Goal: Check status: Check status

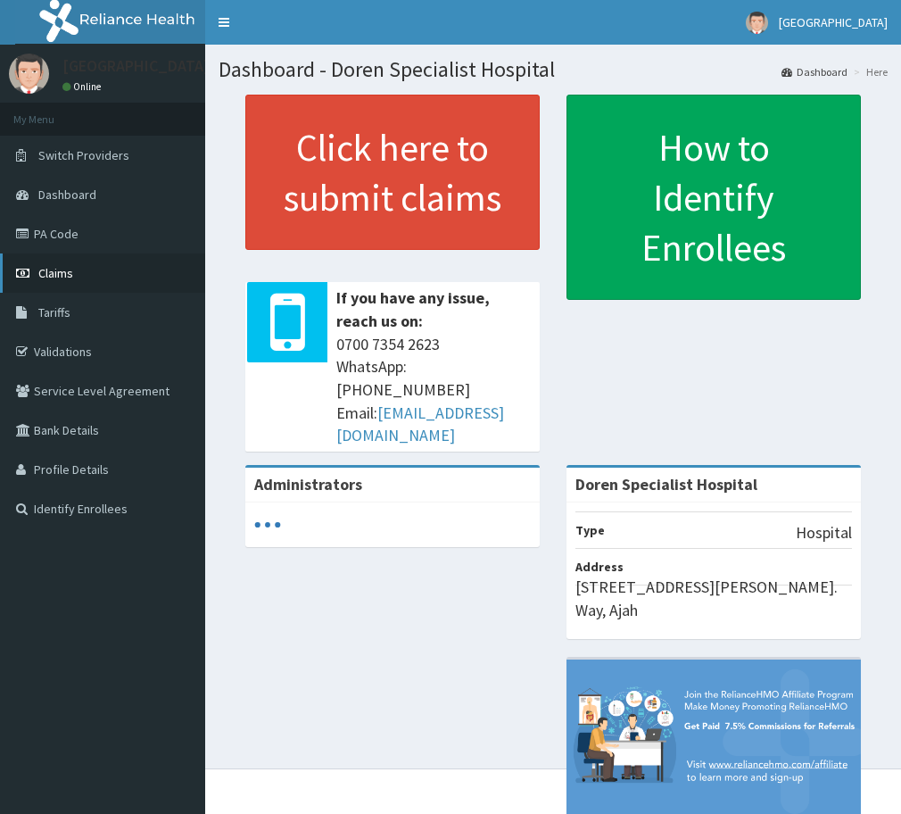
click at [65, 266] on span "Claims" at bounding box center [55, 273] width 35 height 16
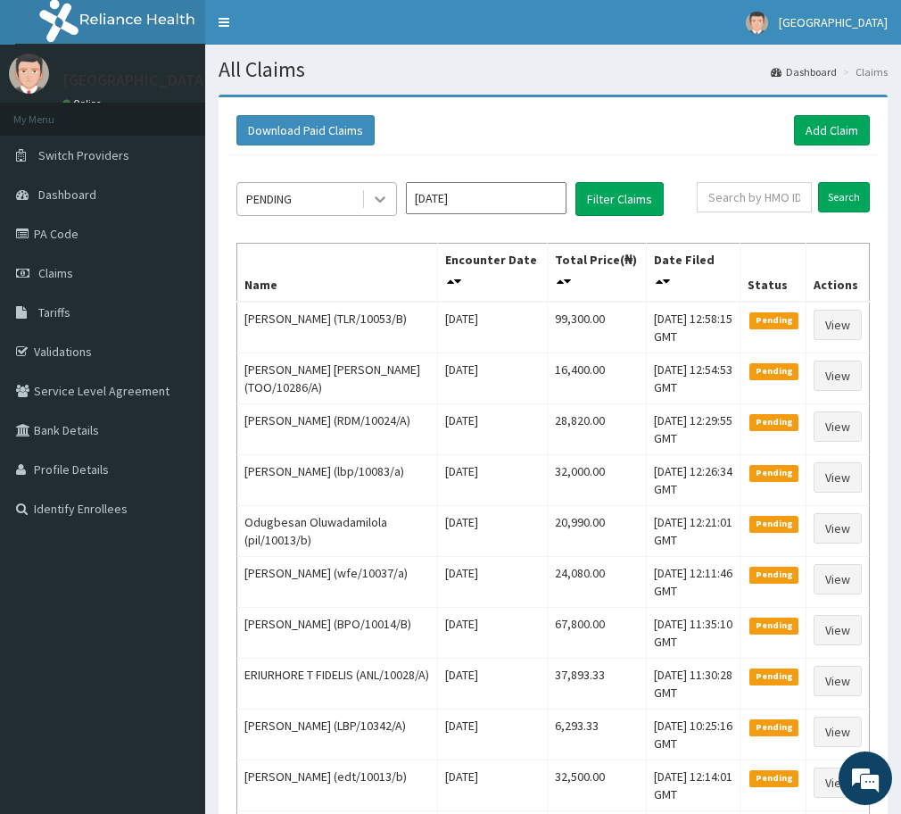
click at [377, 195] on icon at bounding box center [380, 199] width 18 height 18
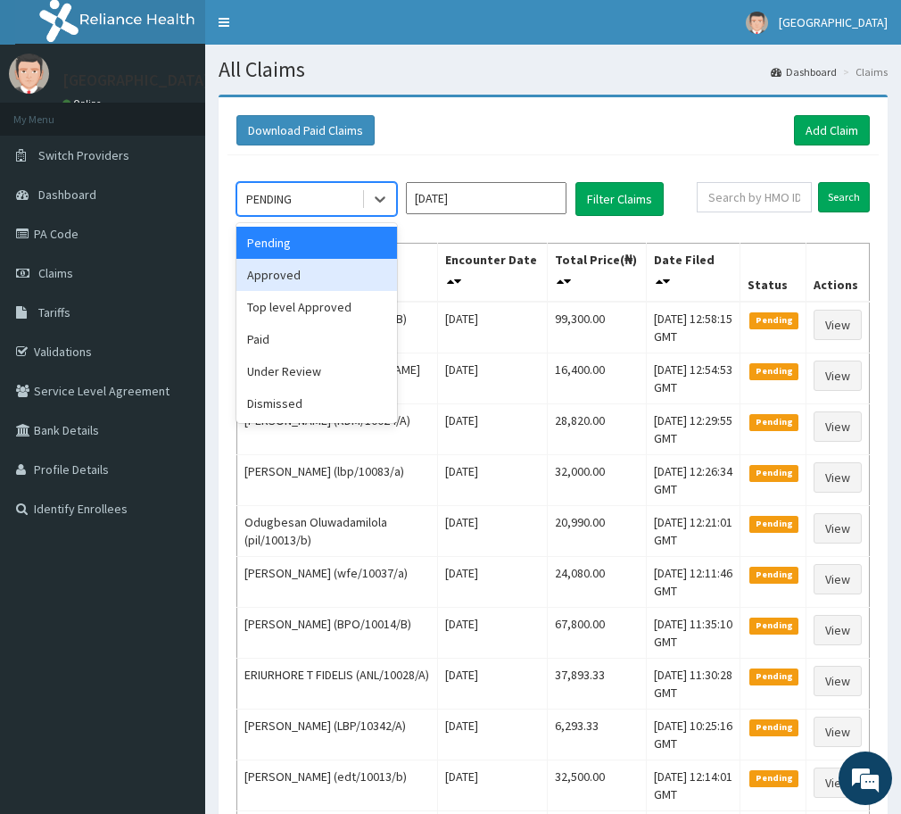
click at [322, 273] on div "Approved" at bounding box center [316, 275] width 161 height 32
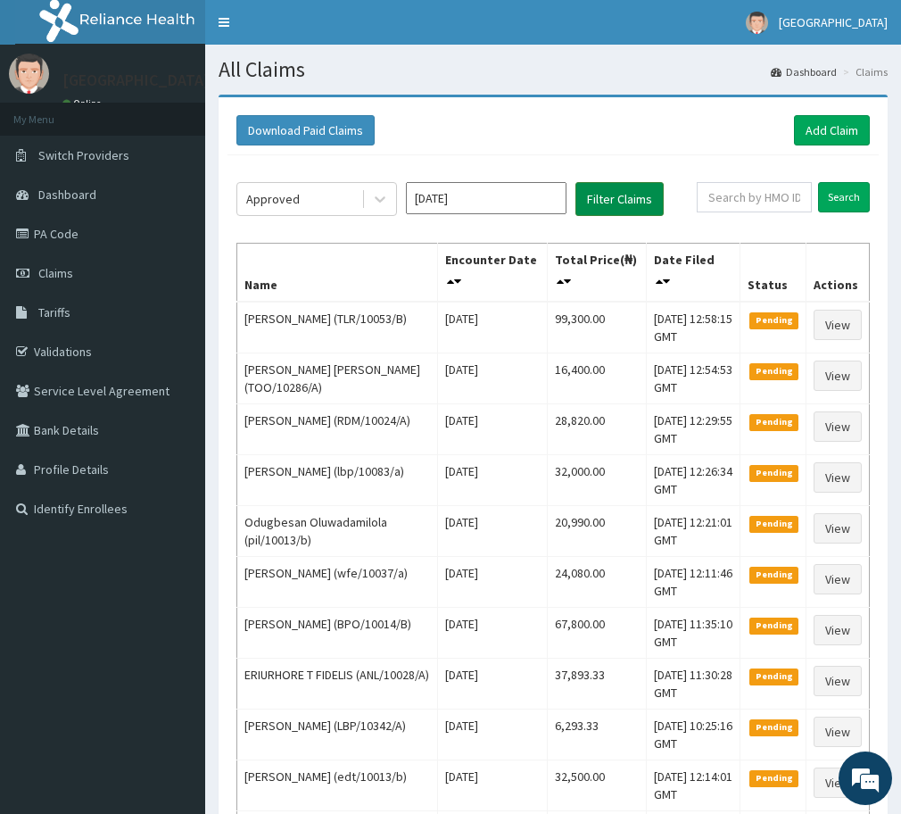
click at [598, 195] on button "Filter Claims" at bounding box center [619, 199] width 88 height 34
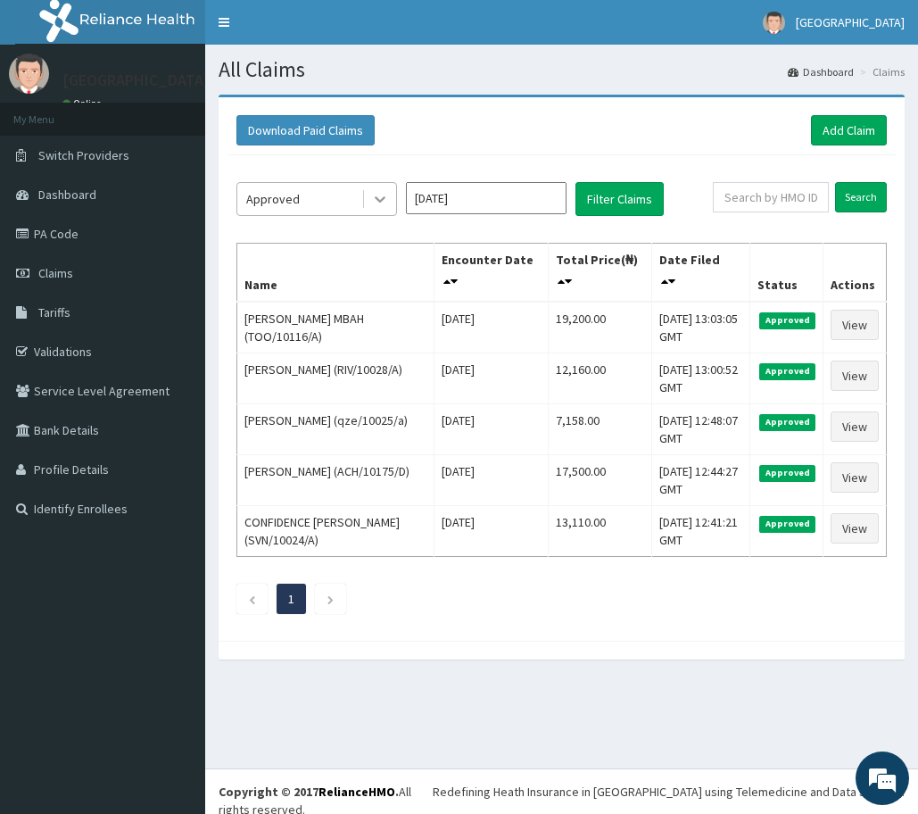
click at [385, 194] on icon at bounding box center [380, 199] width 18 height 18
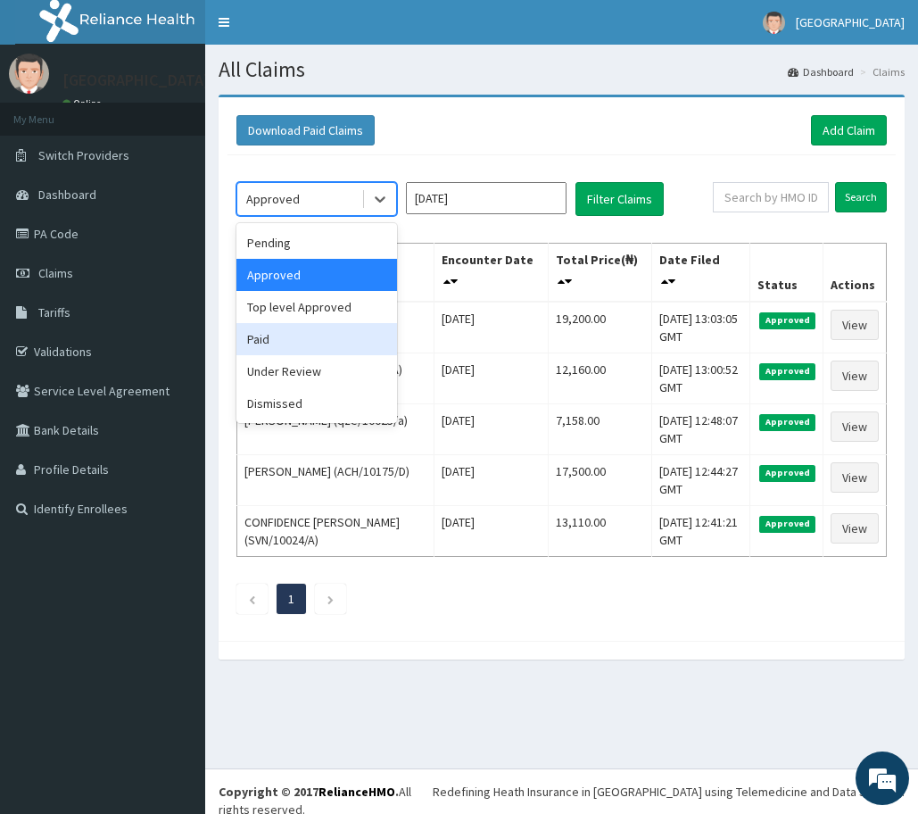
click at [307, 337] on div "Paid" at bounding box center [316, 339] width 161 height 32
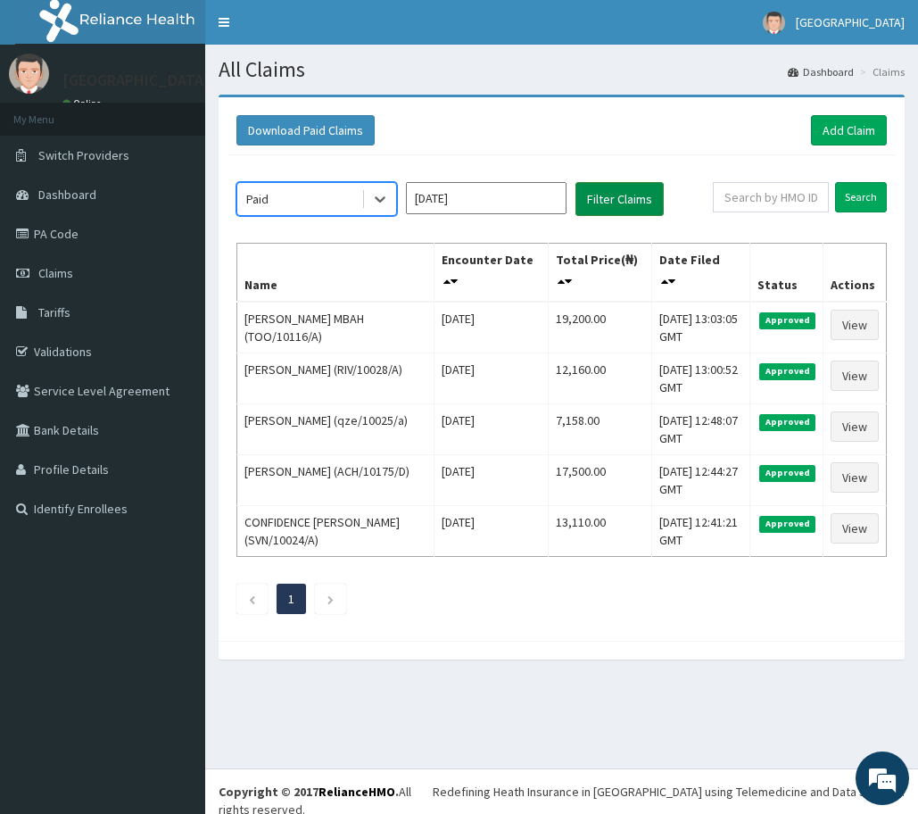
click at [610, 200] on button "Filter Claims" at bounding box center [619, 199] width 88 height 34
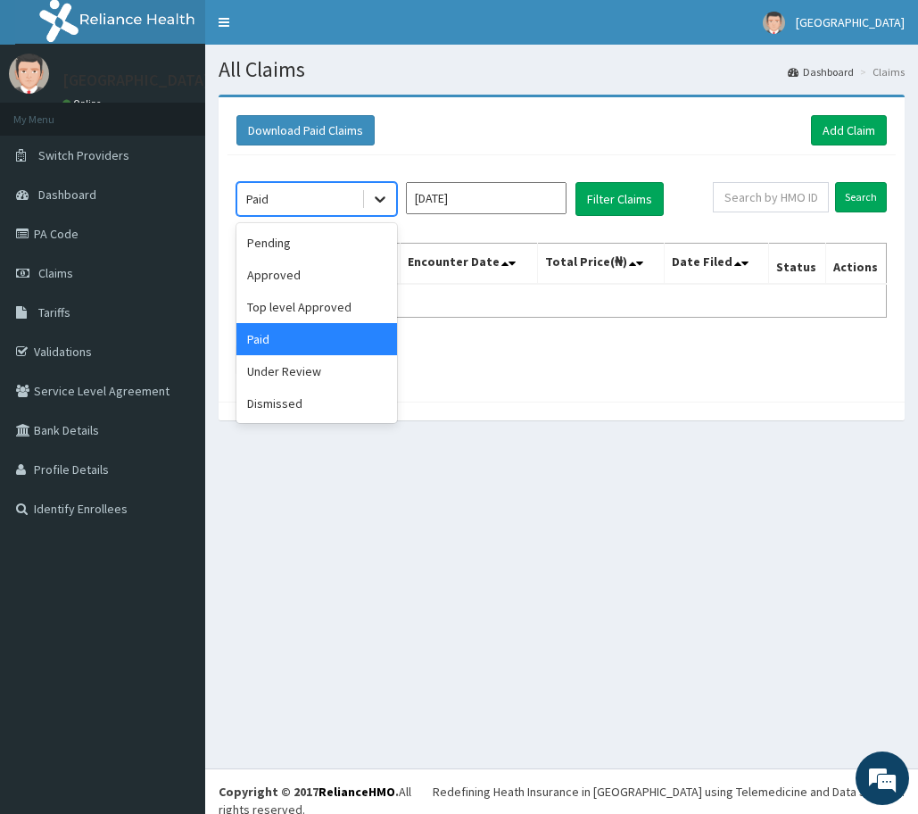
click at [373, 200] on icon at bounding box center [380, 199] width 18 height 18
click at [302, 308] on div "Top level Approved" at bounding box center [316, 307] width 161 height 32
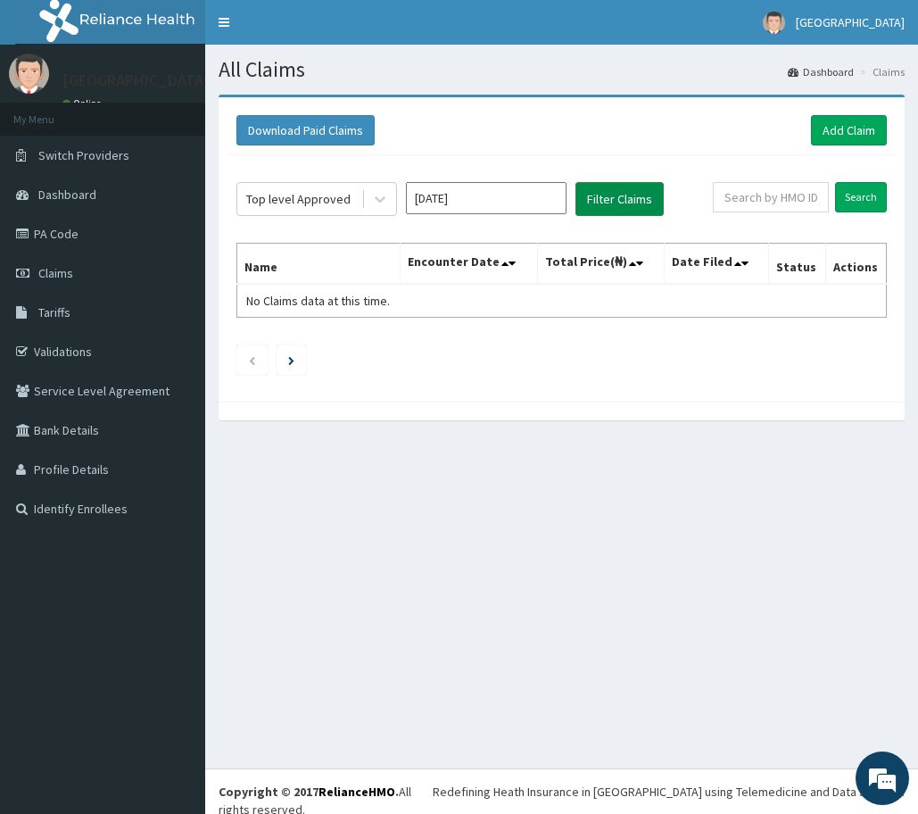
click at [610, 204] on button "Filter Claims" at bounding box center [619, 199] width 88 height 34
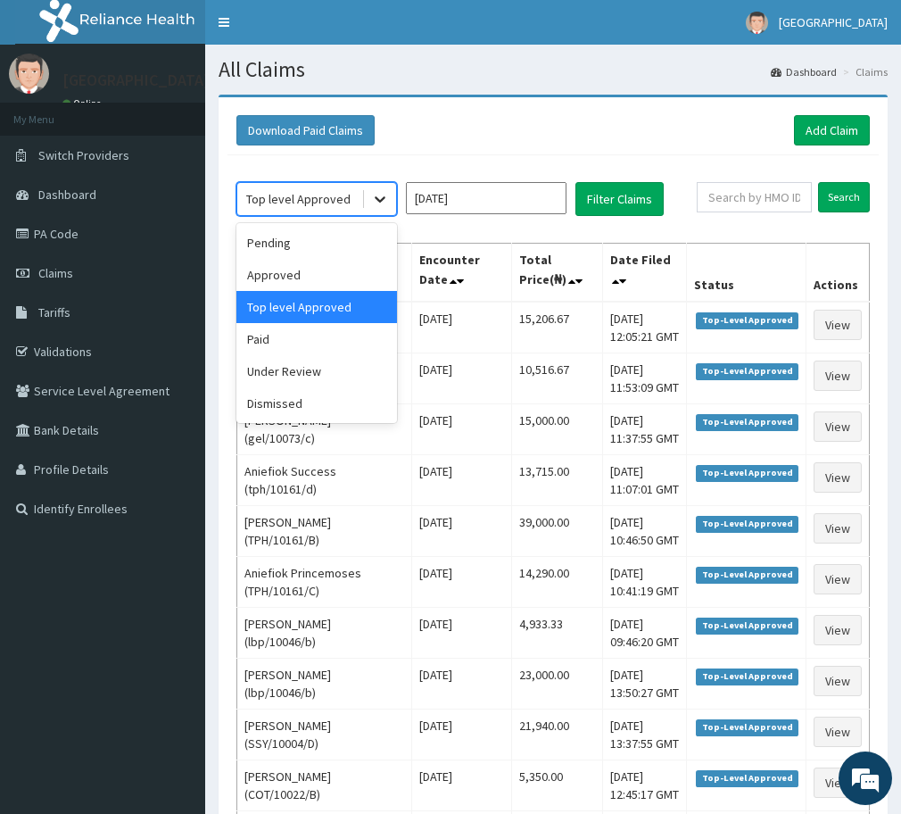
click at [380, 194] on icon at bounding box center [380, 199] width 18 height 18
click at [292, 275] on div "Approved" at bounding box center [316, 275] width 161 height 32
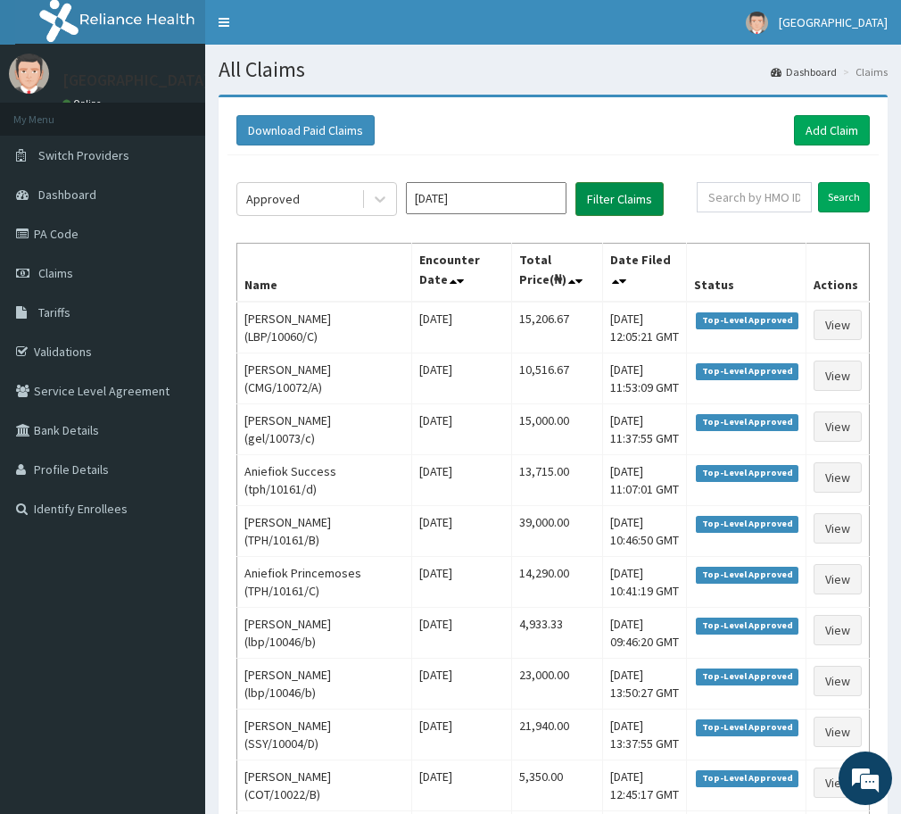
click at [626, 194] on button "Filter Claims" at bounding box center [619, 199] width 88 height 34
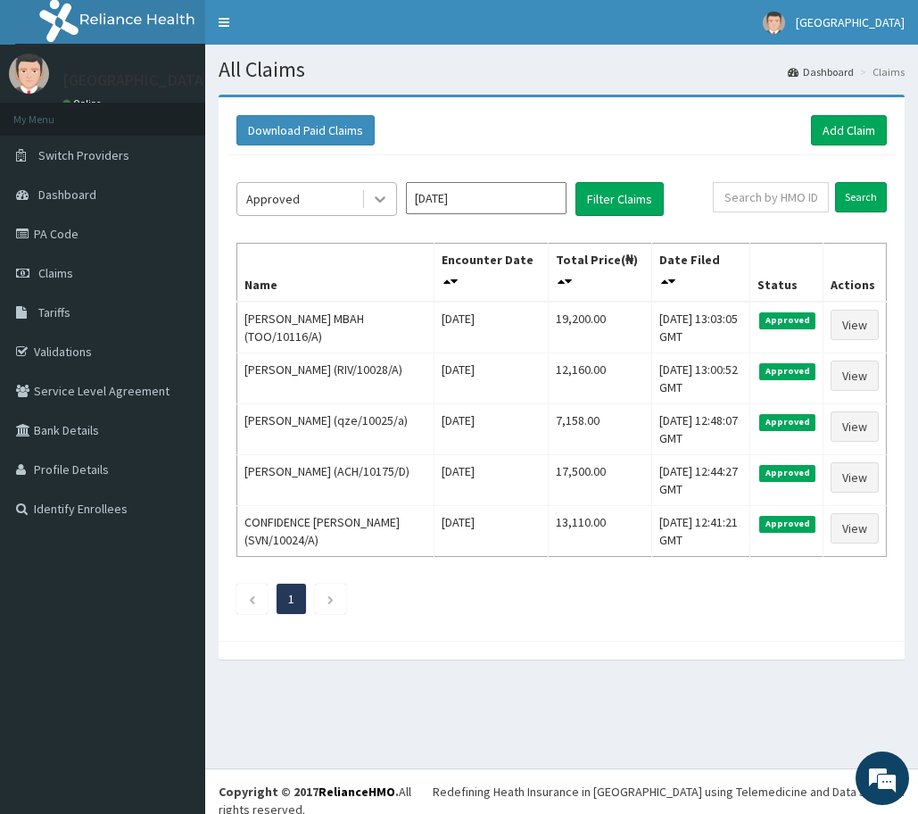
click at [373, 196] on icon at bounding box center [380, 199] width 18 height 18
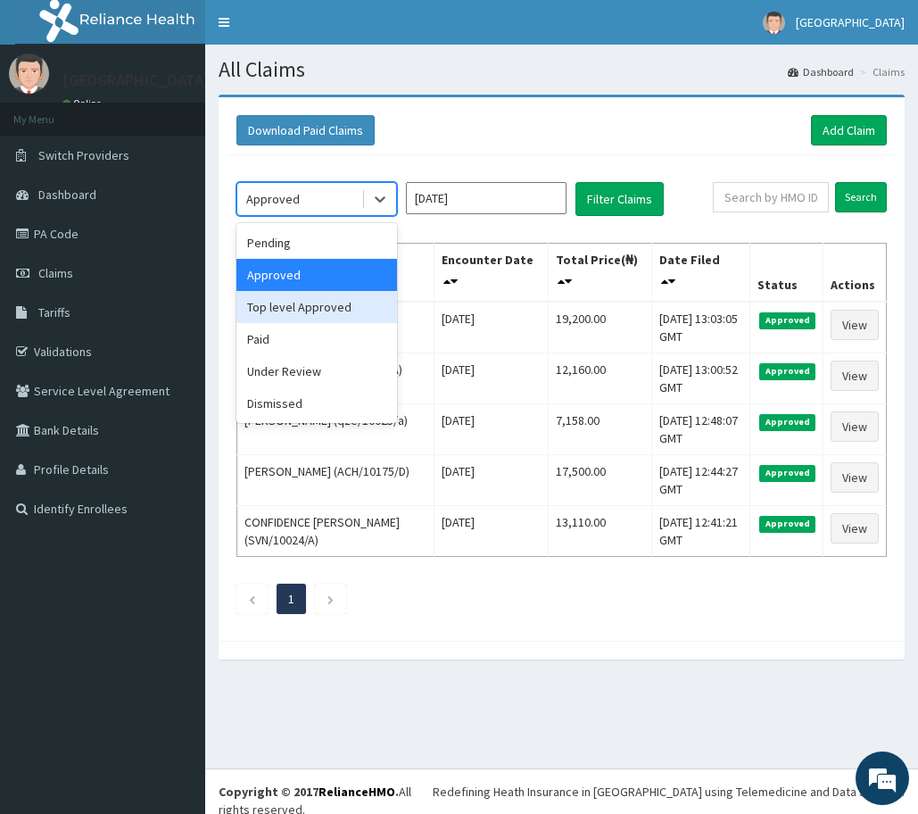
click at [301, 304] on div "Top level Approved" at bounding box center [316, 307] width 161 height 32
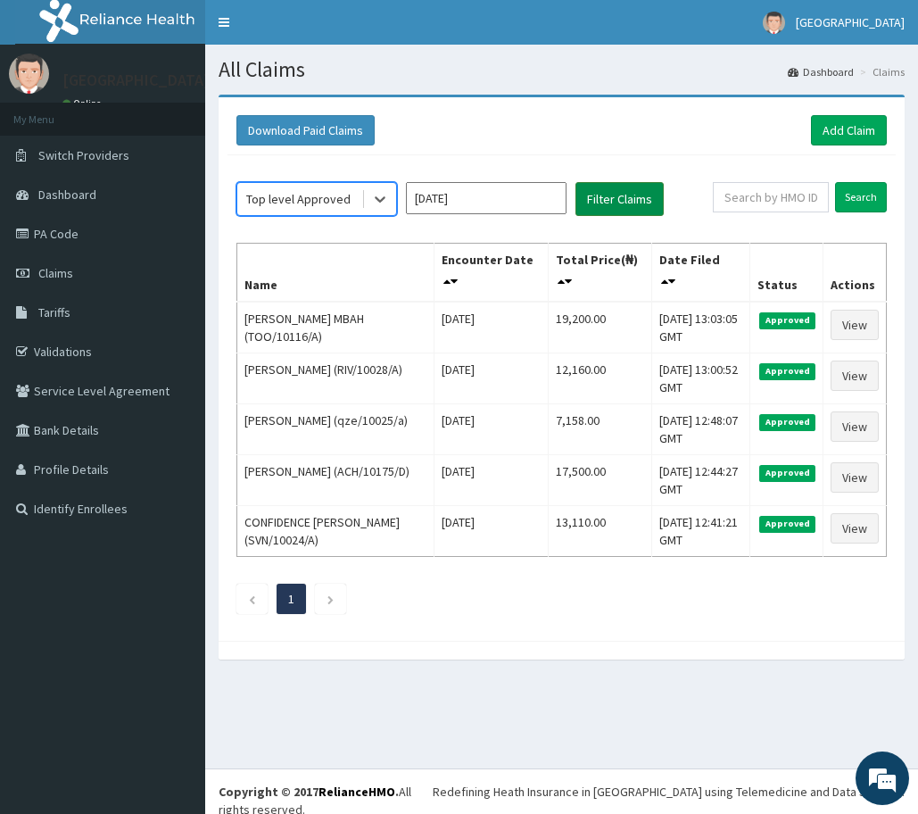
click at [613, 199] on button "Filter Claims" at bounding box center [619, 199] width 88 height 34
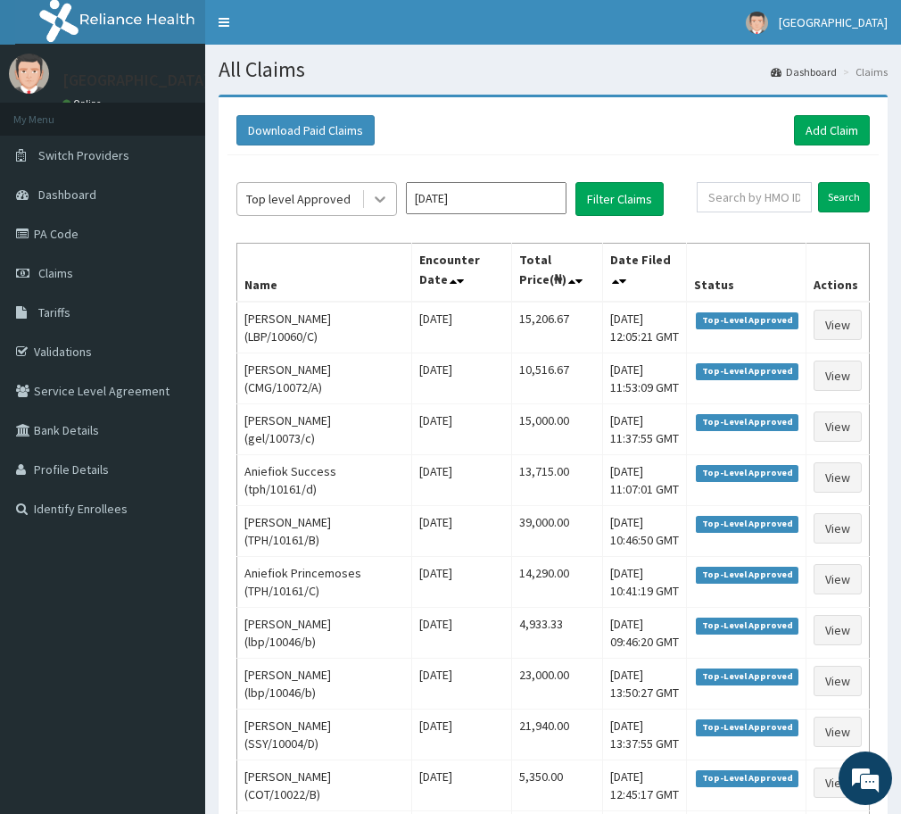
click at [376, 196] on icon at bounding box center [380, 199] width 18 height 18
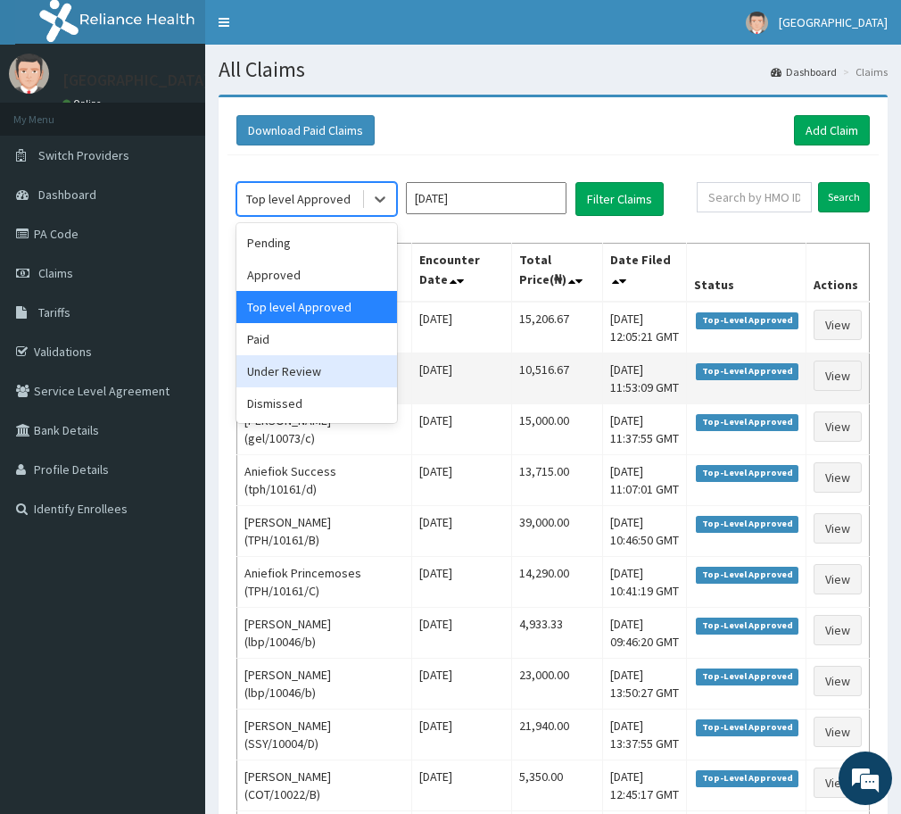
drag, startPoint x: 273, startPoint y: 367, endPoint x: 293, endPoint y: 360, distance: 20.6
click at [273, 368] on div "Under Review" at bounding box center [316, 371] width 161 height 32
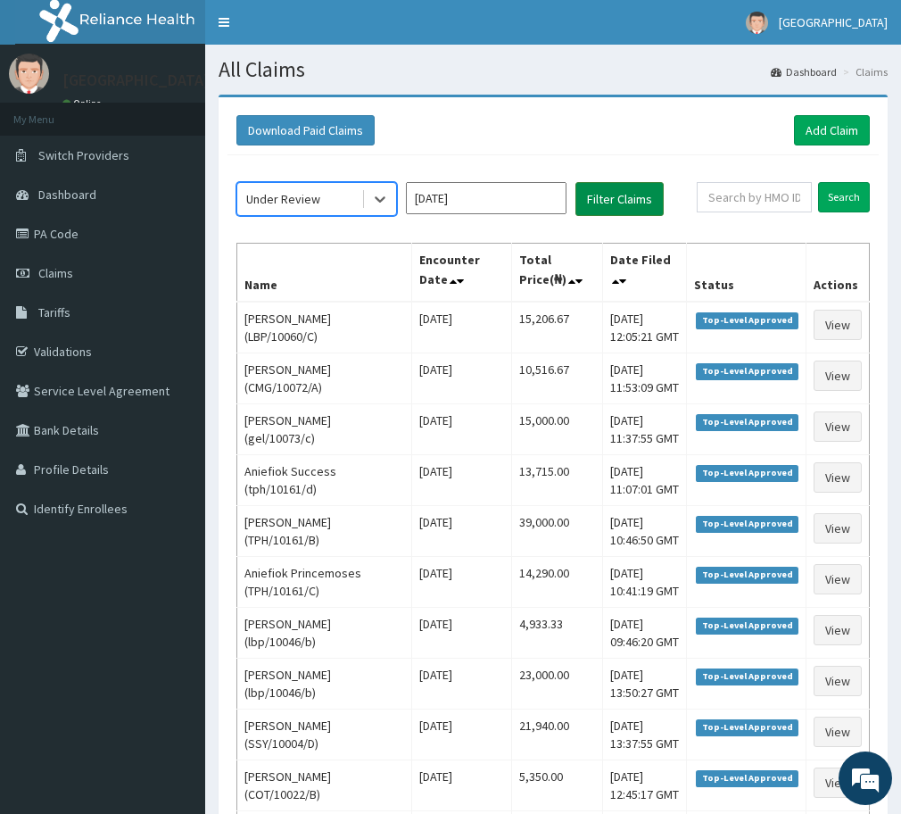
click at [595, 199] on button "Filter Claims" at bounding box center [619, 199] width 88 height 34
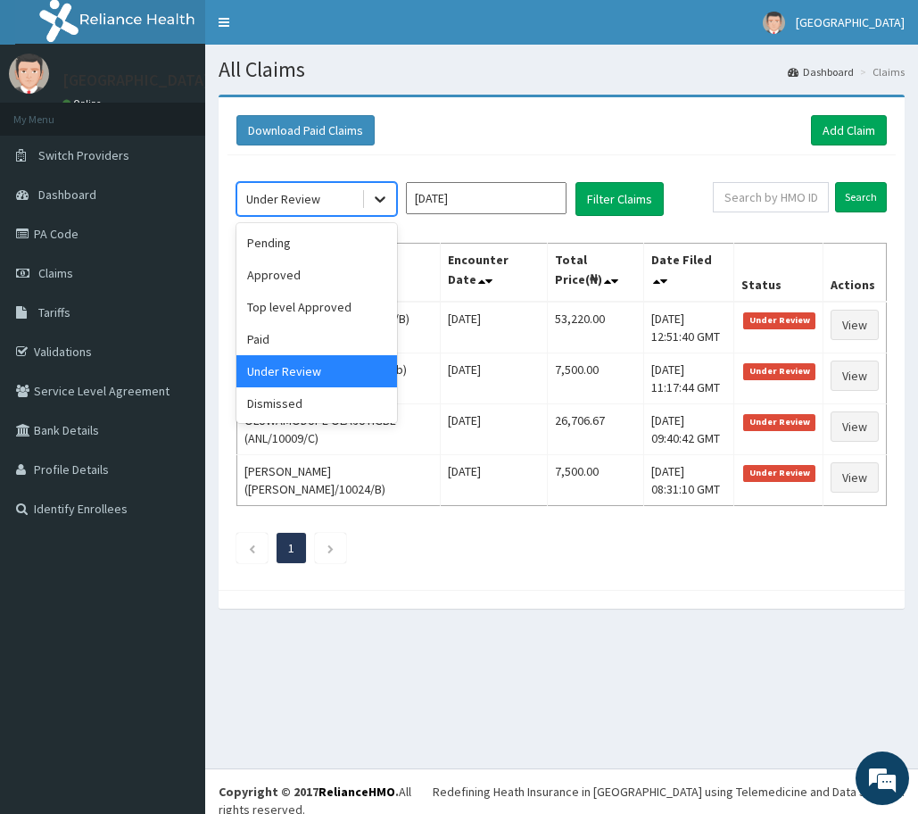
click at [377, 195] on icon at bounding box center [380, 199] width 18 height 18
click at [285, 268] on div "Approved" at bounding box center [316, 275] width 161 height 32
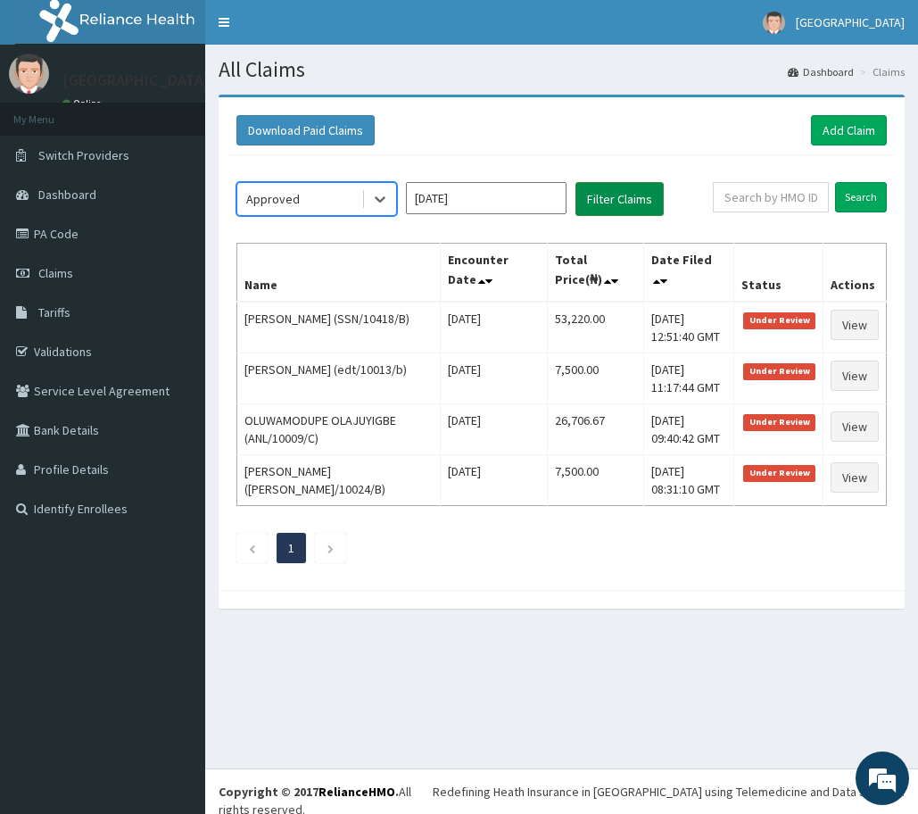
click at [604, 194] on button "Filter Claims" at bounding box center [619, 199] width 88 height 34
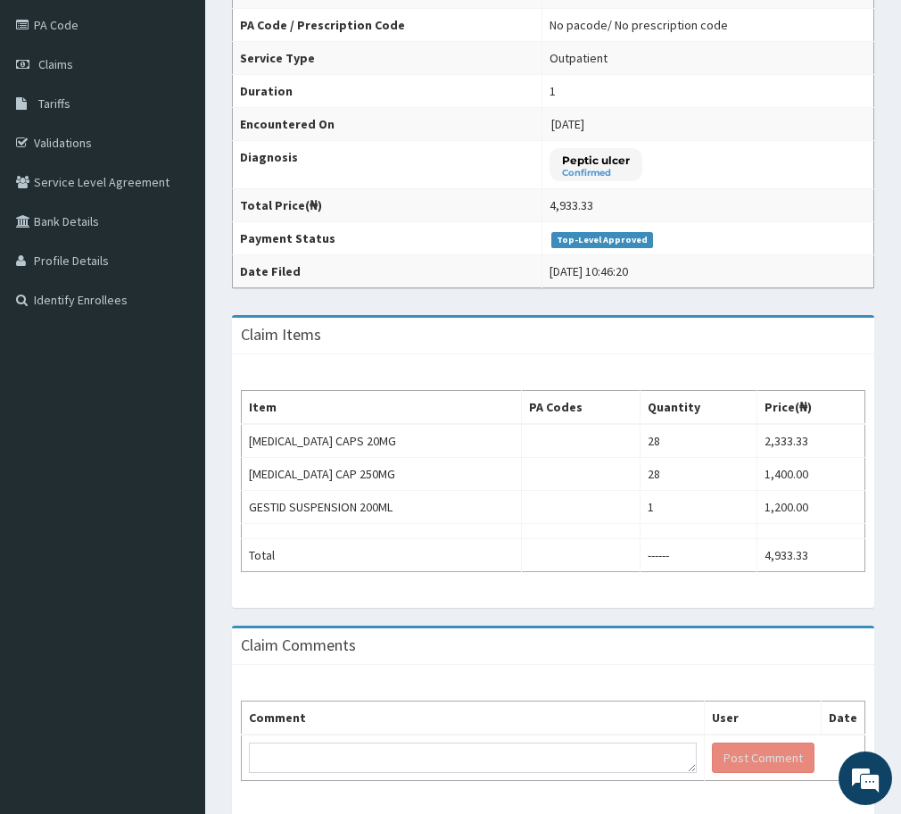
scroll to position [223, 0]
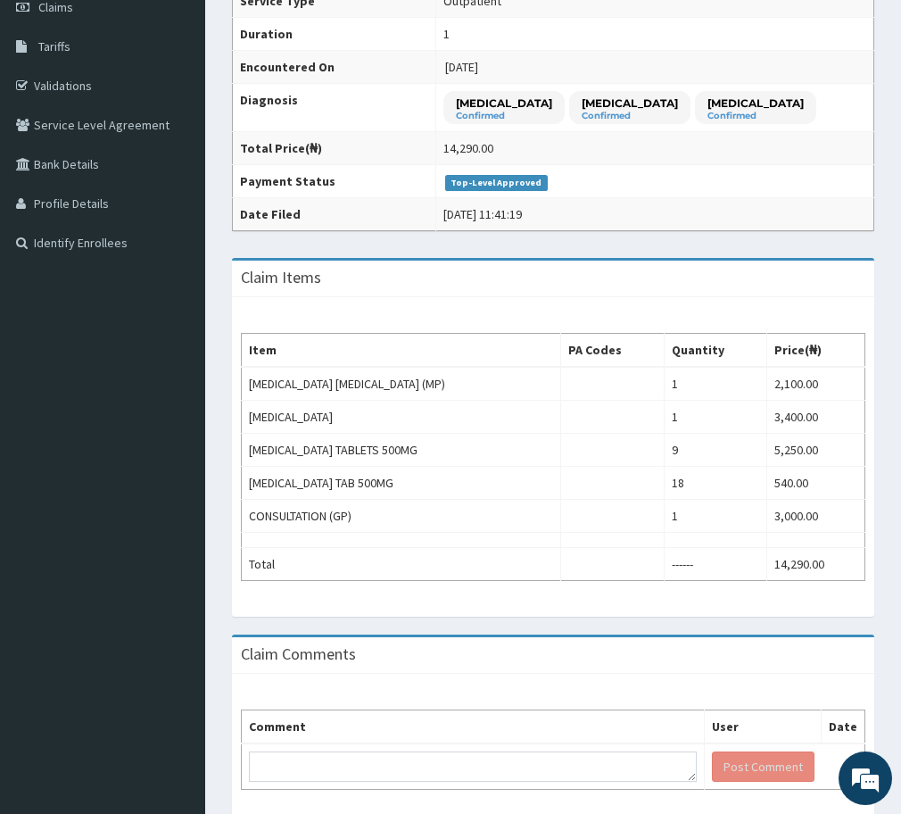
scroll to position [335, 0]
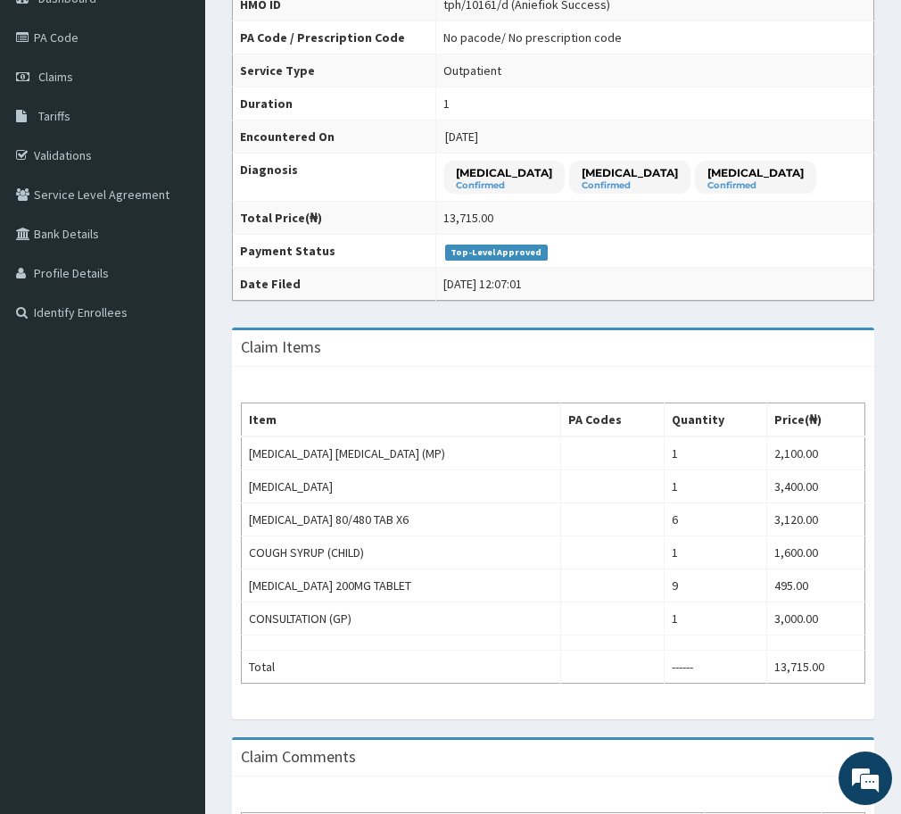
scroll to position [335, 0]
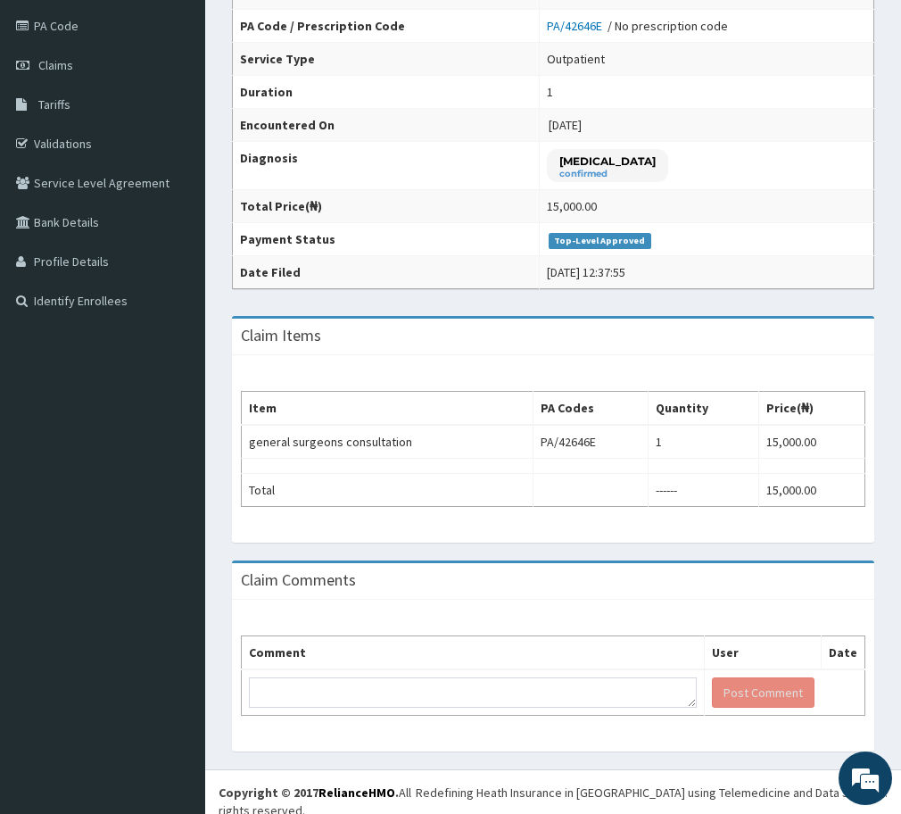
scroll to position [209, 0]
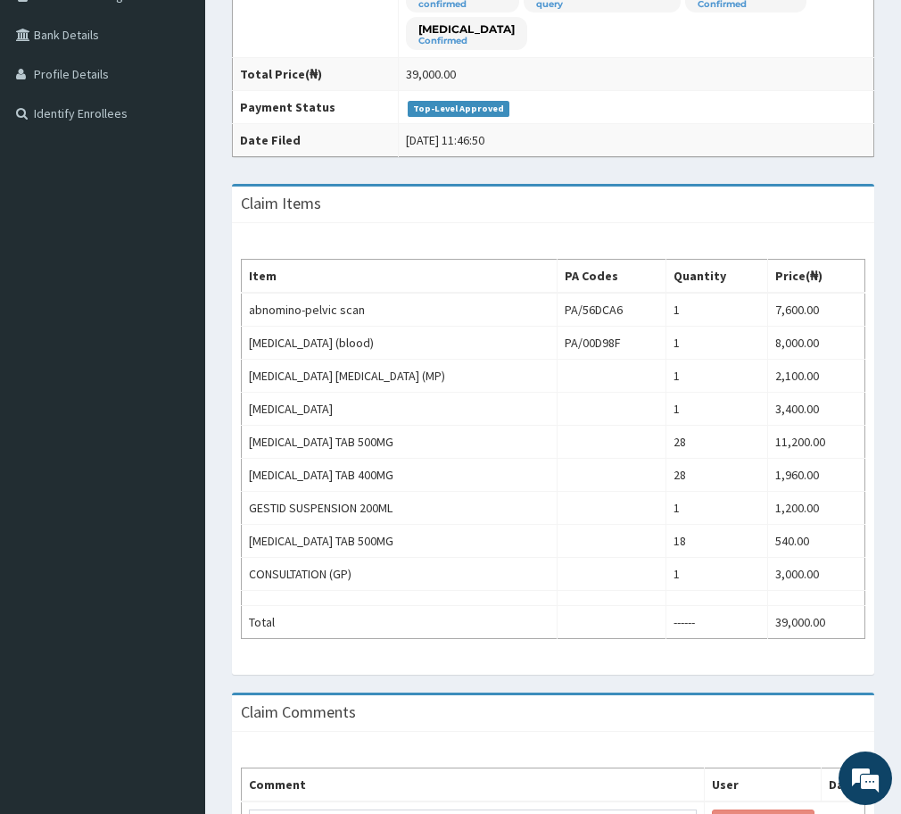
scroll to position [446, 0]
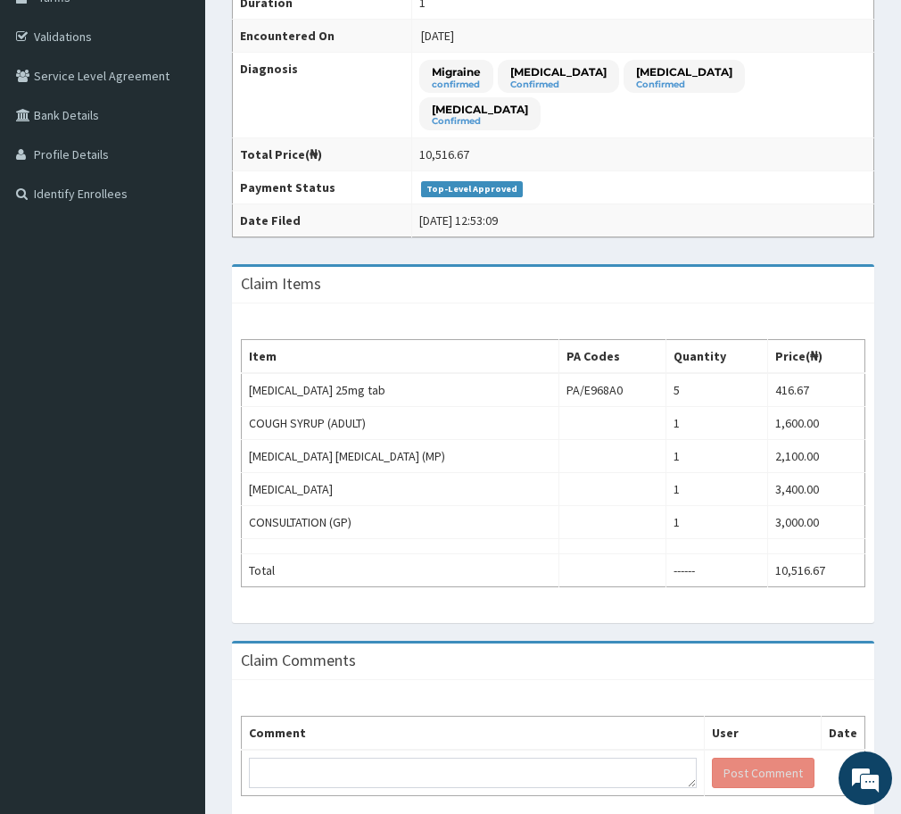
scroll to position [335, 0]
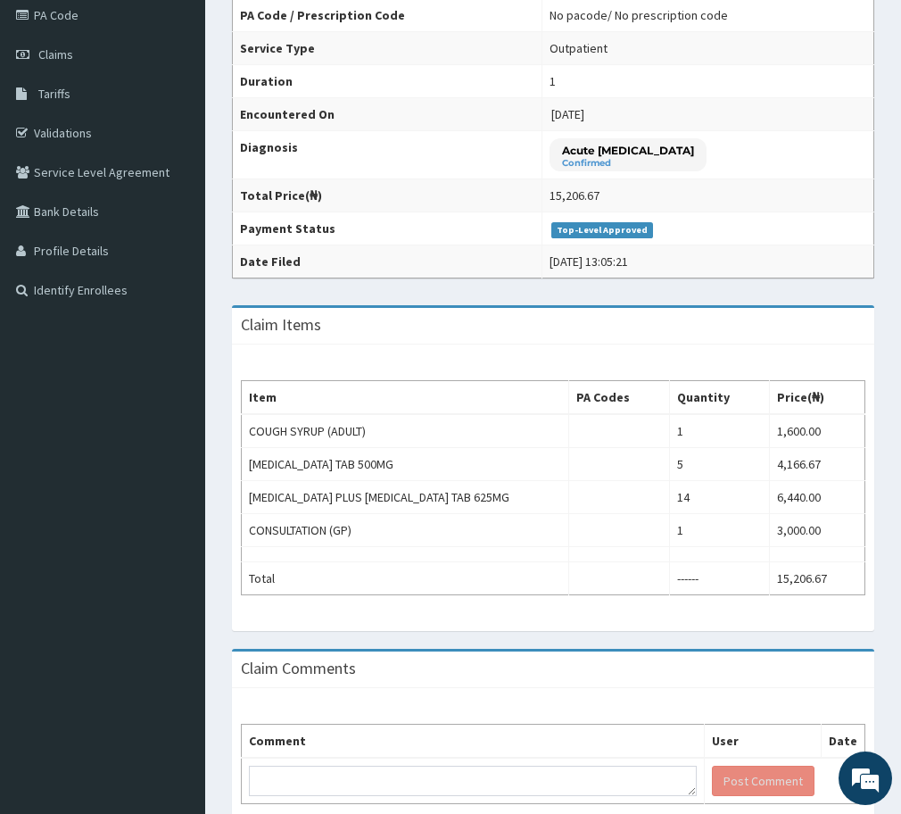
scroll to position [223, 0]
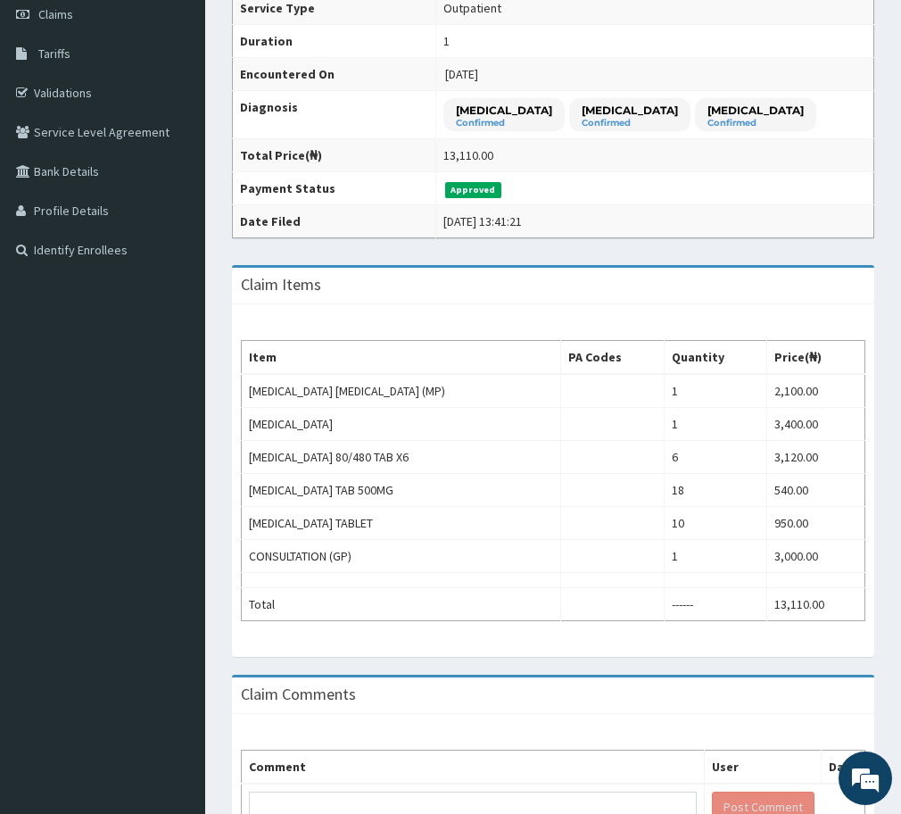
scroll to position [335, 0]
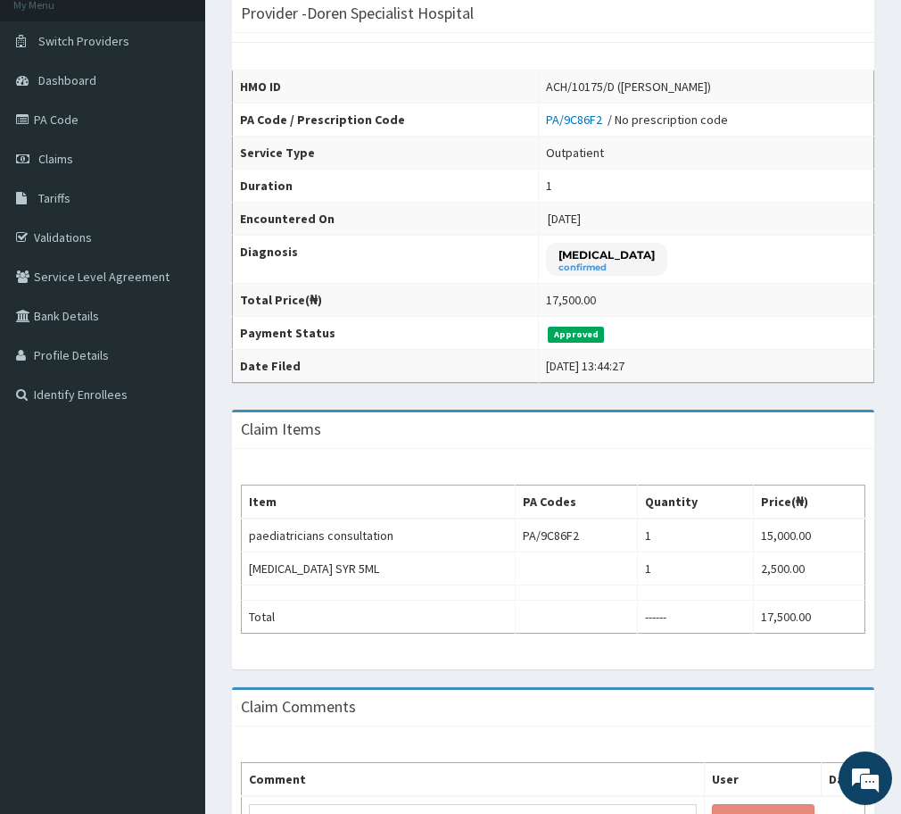
scroll to position [223, 0]
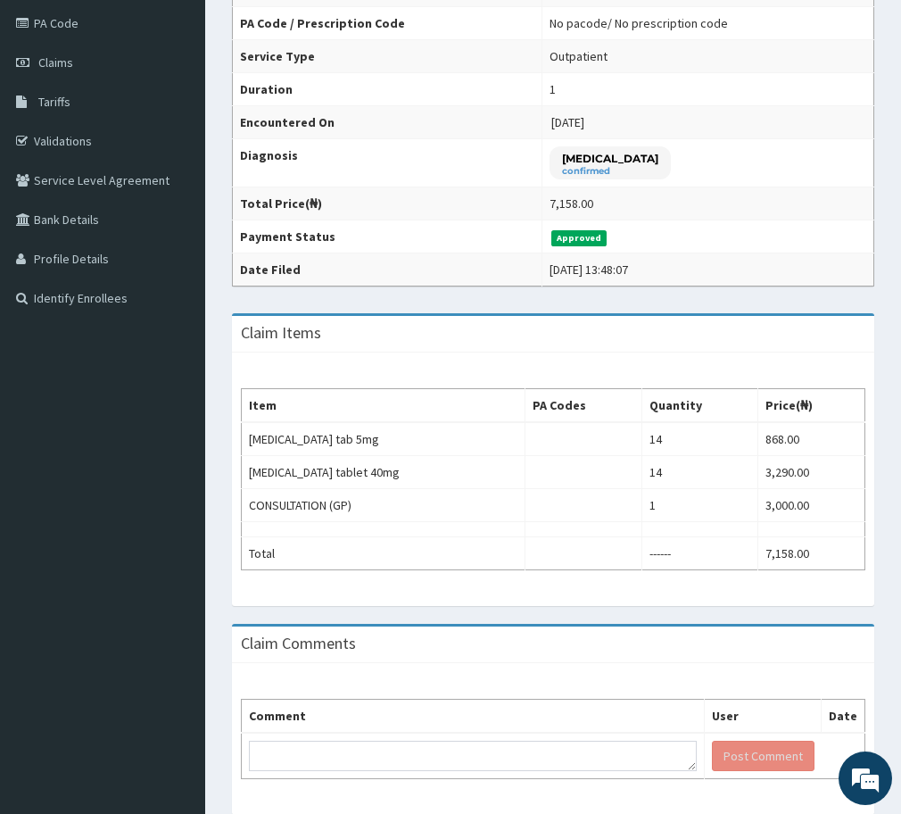
scroll to position [223, 0]
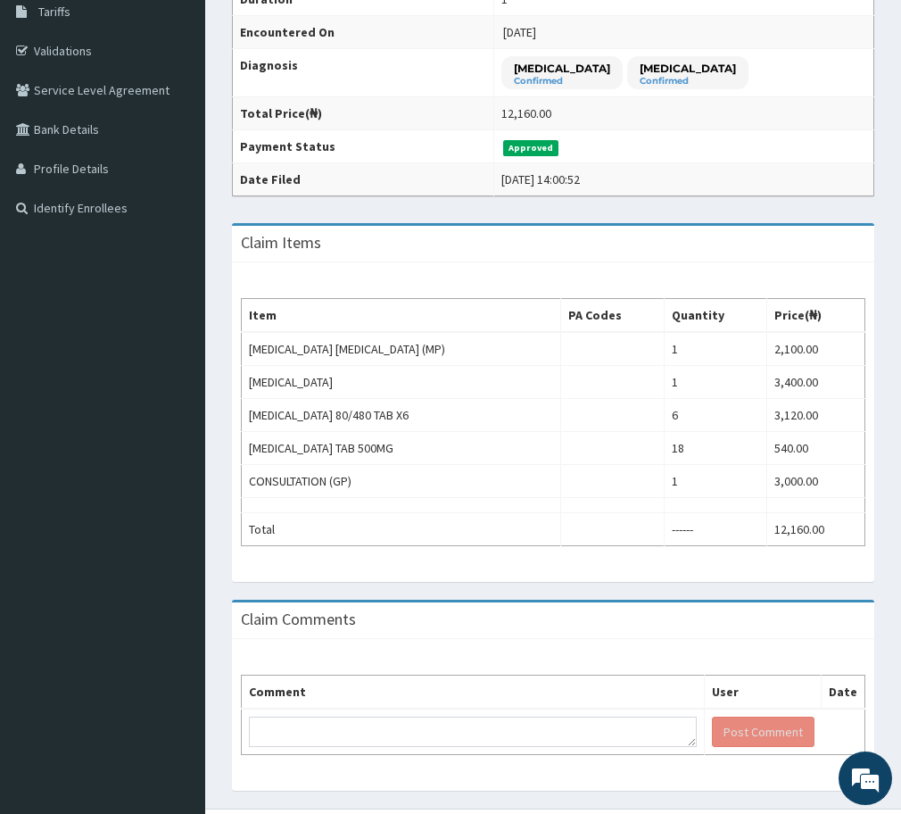
scroll to position [335, 0]
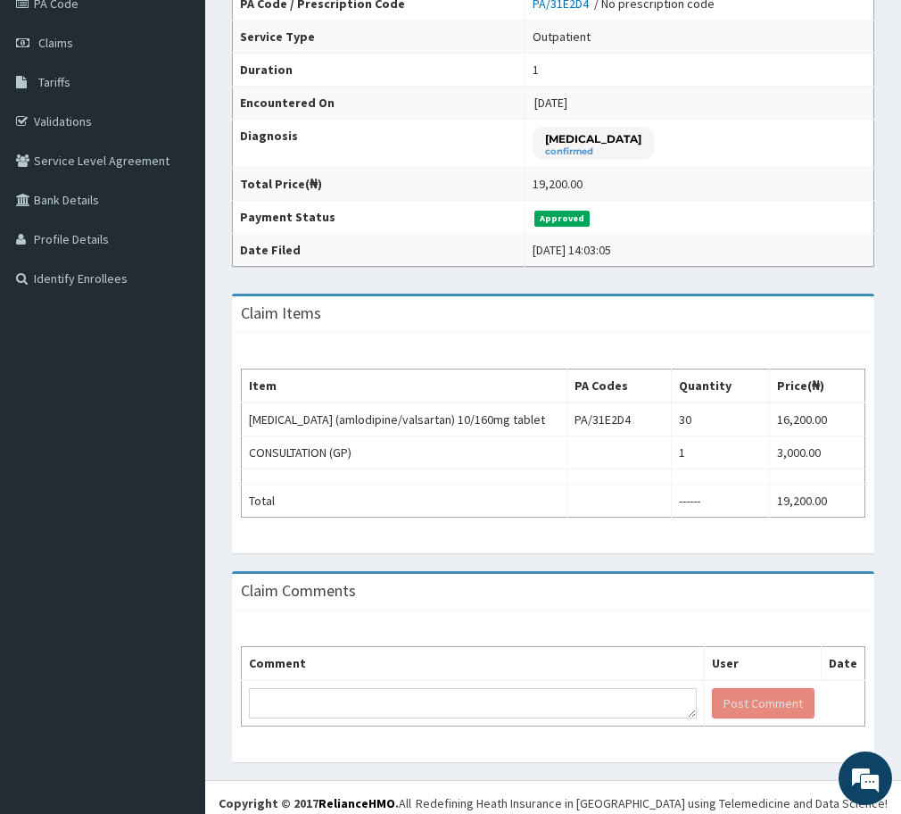
scroll to position [242, 0]
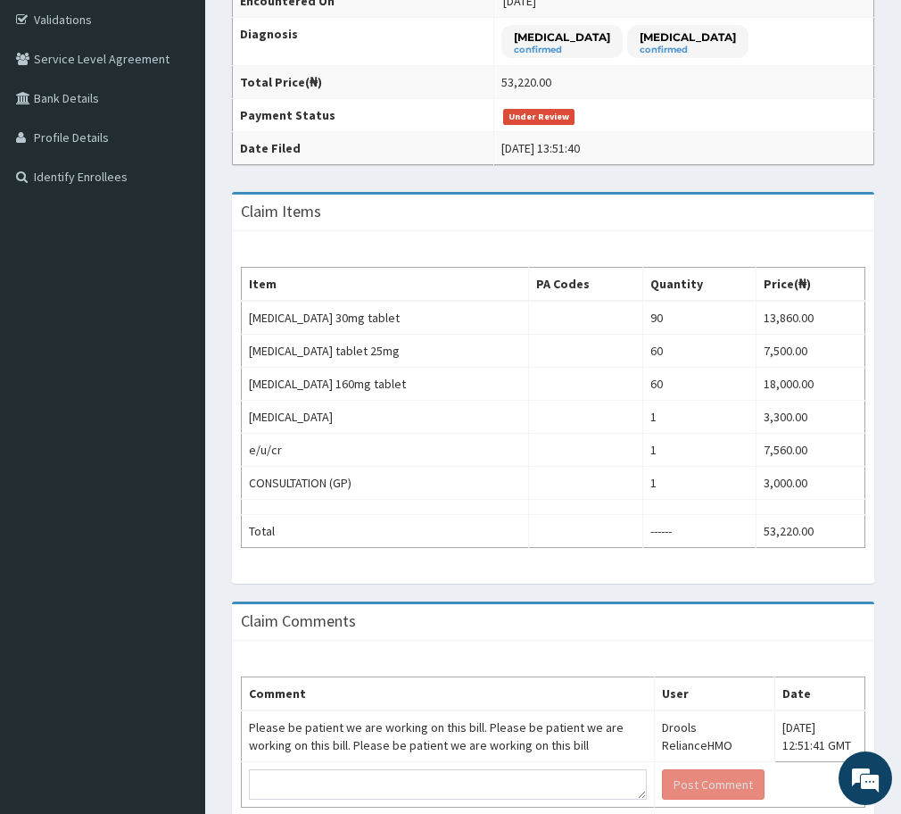
scroll to position [335, 0]
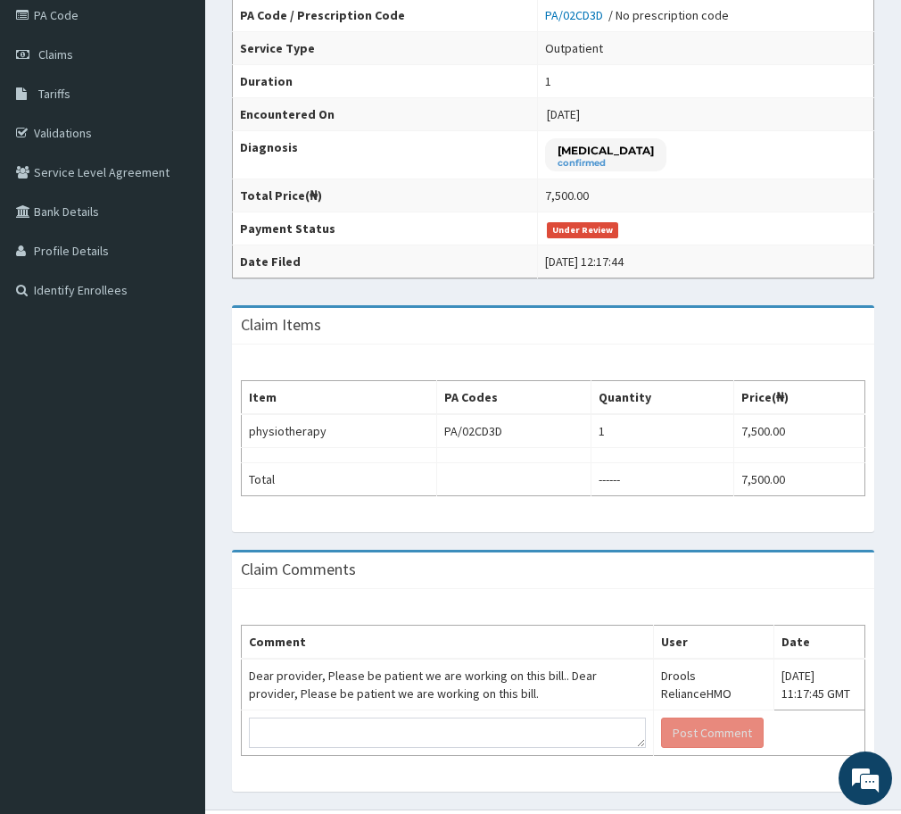
scroll to position [223, 0]
